Goal: Information Seeking & Learning: Learn about a topic

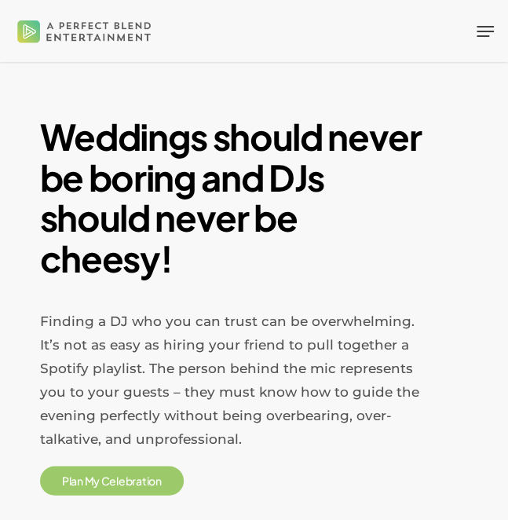
scroll to position [145, 0]
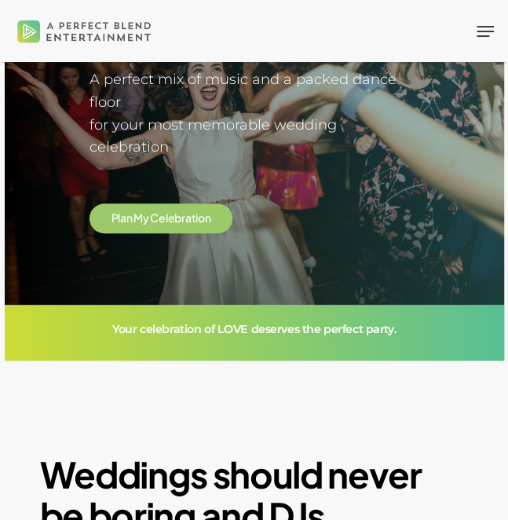
click at [487, 24] on span "Navigation Menu" at bounding box center [485, 32] width 17 height 16
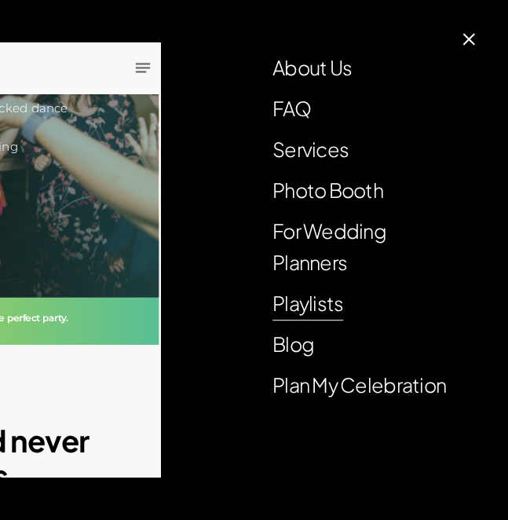
click at [325, 301] on link "Playlists" at bounding box center [308, 302] width 71 height 31
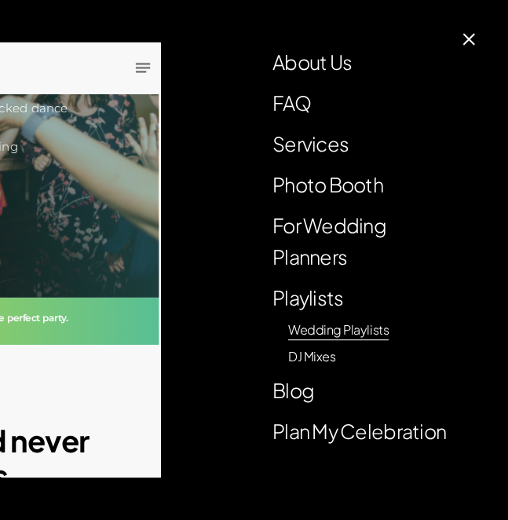
click at [320, 326] on link "Wedding Playlists" at bounding box center [338, 329] width 101 height 17
click at [467, 37] on span at bounding box center [469, 39] width 13 height 13
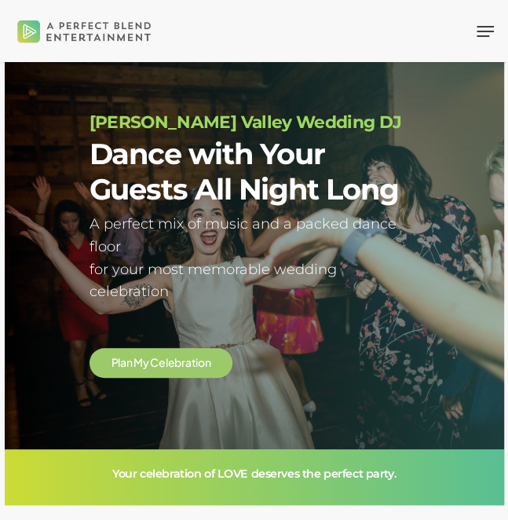
scroll to position [145, 0]
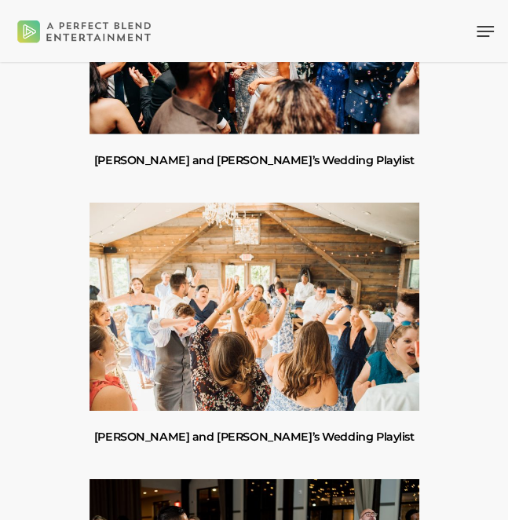
scroll to position [613, 0]
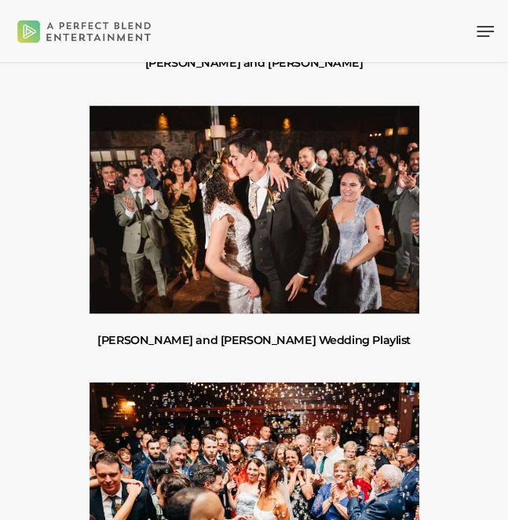
click at [271, 200] on link "Amber and Cooper’s Wedding Playlist" at bounding box center [255, 209] width 330 height 208
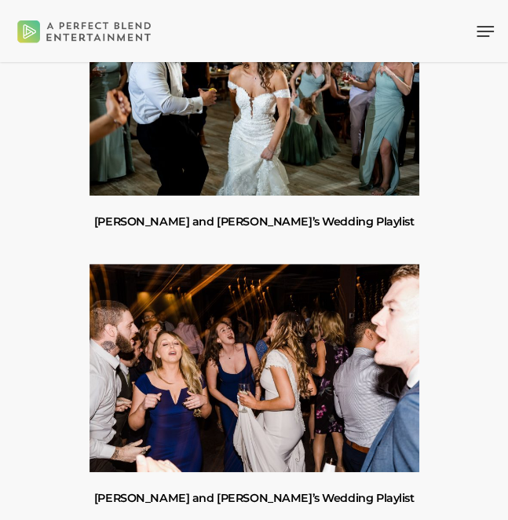
scroll to position [1571, 0]
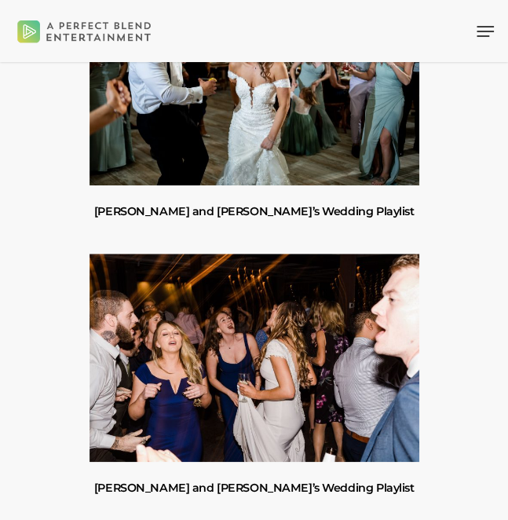
click at [277, 130] on link "Shannon and Joseph’s Wedding Playlist" at bounding box center [255, 81] width 330 height 208
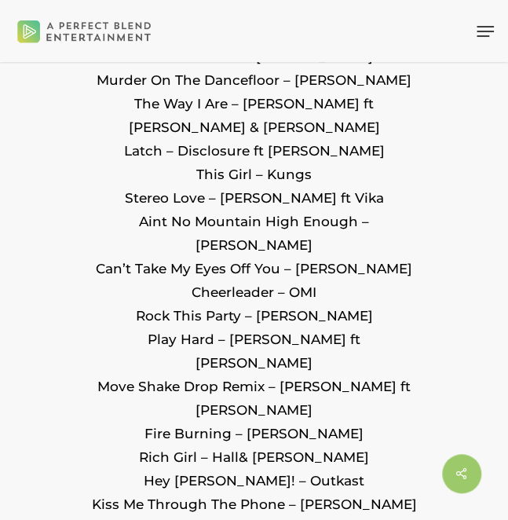
scroll to position [3291, 0]
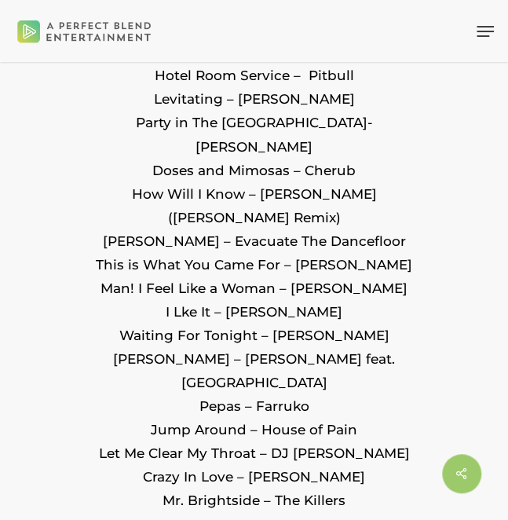
scroll to position [2146, 0]
